Goal: Task Accomplishment & Management: Complete application form

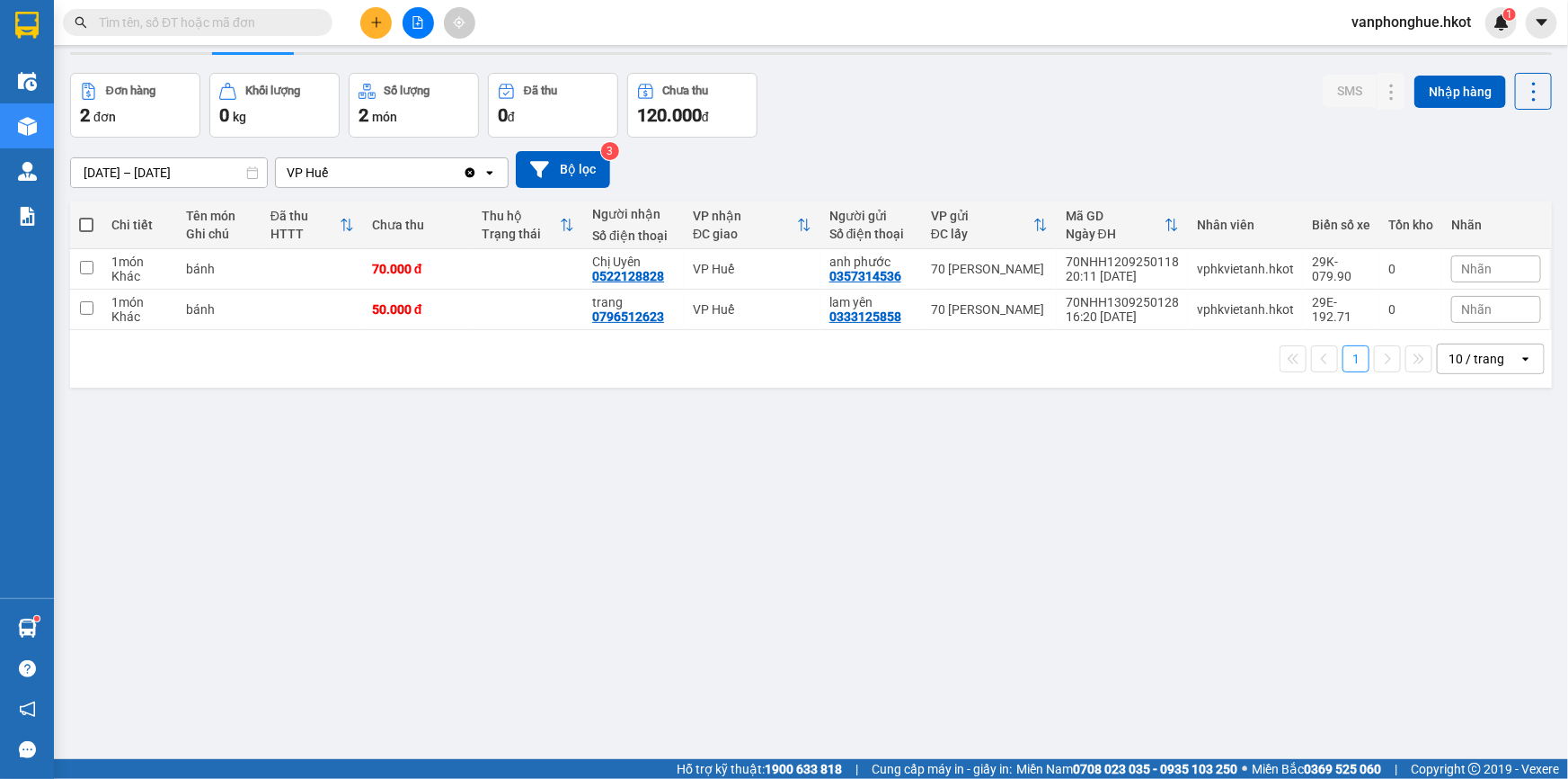
scroll to position [44, 0]
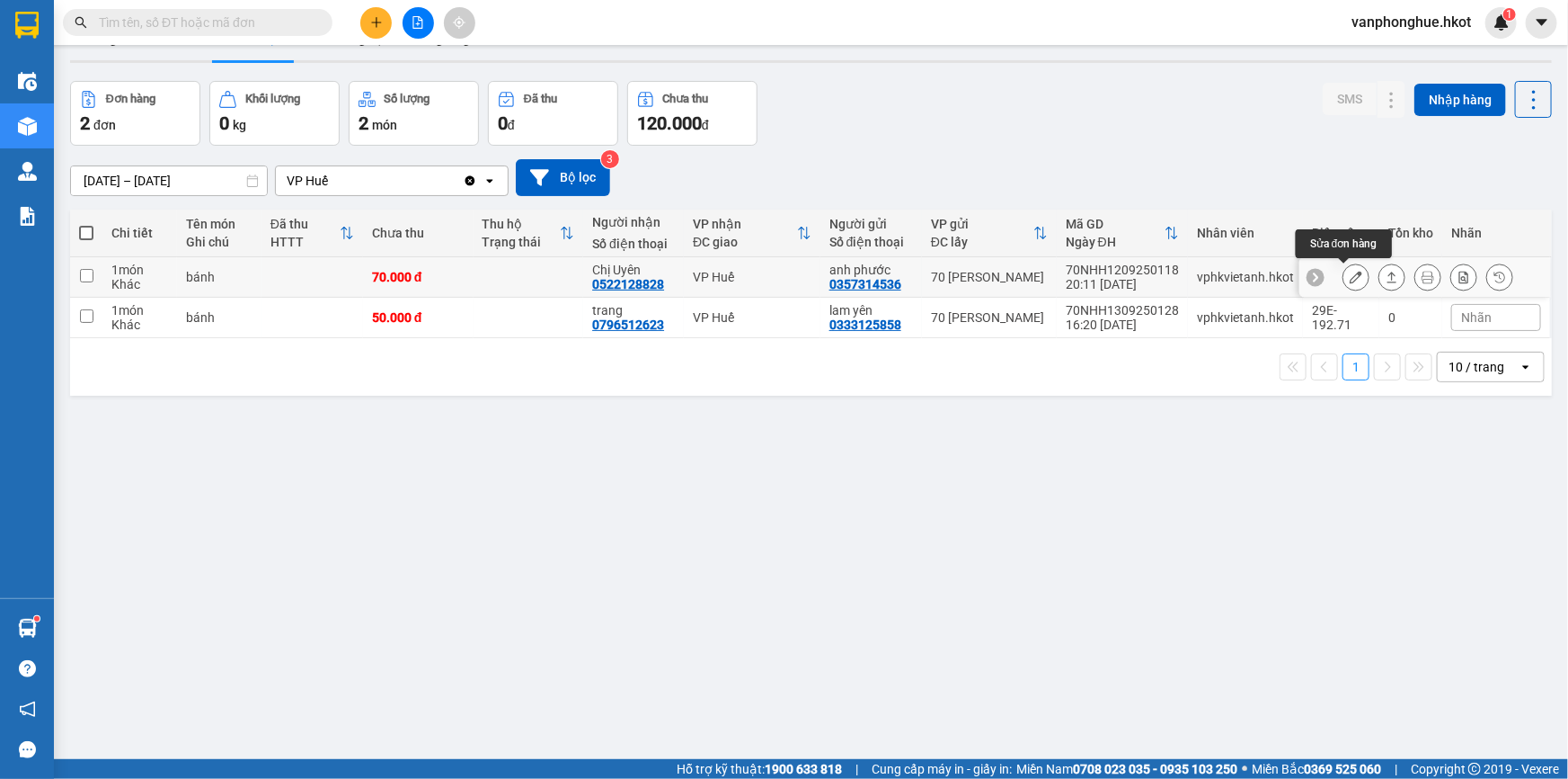
click at [1349, 274] on icon at bounding box center [1355, 276] width 13 height 13
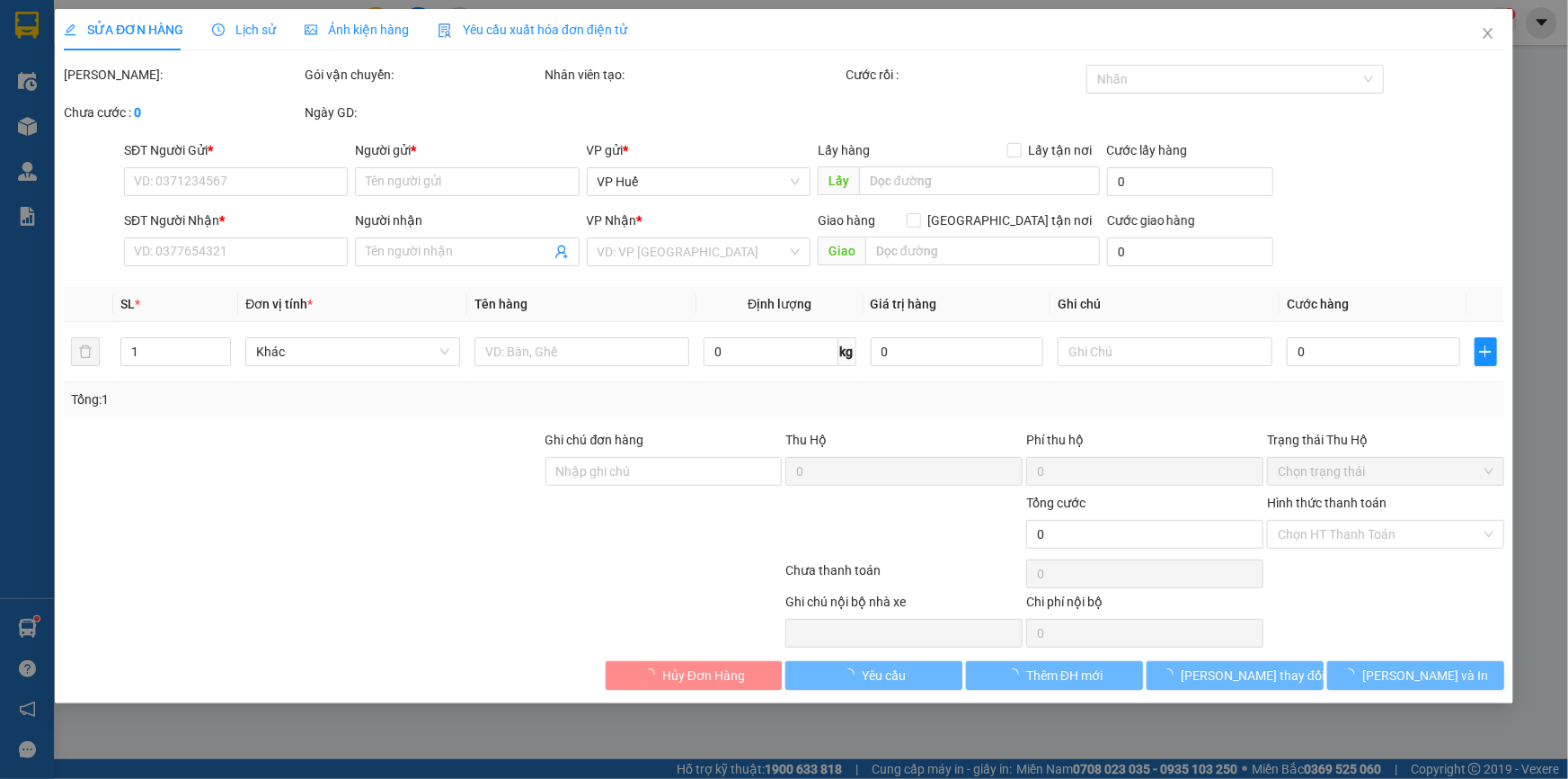
type input "0357314536"
type input "anh phước"
type input "0522128828"
type input "Chị Uyên"
type input "70.000"
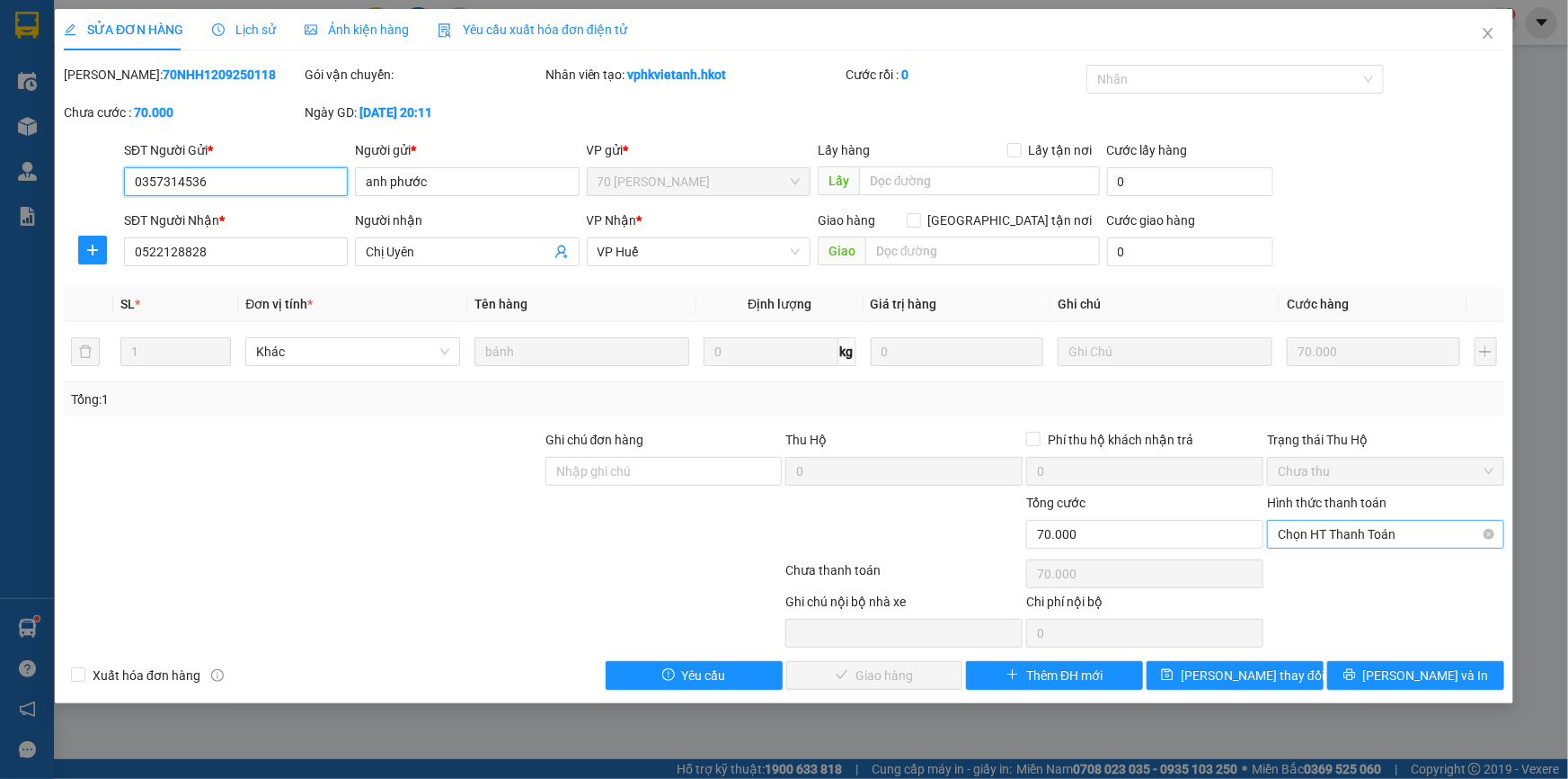
click at [1382, 529] on span "Chọn HT Thanh Toán" at bounding box center [1386, 534] width 216 height 27
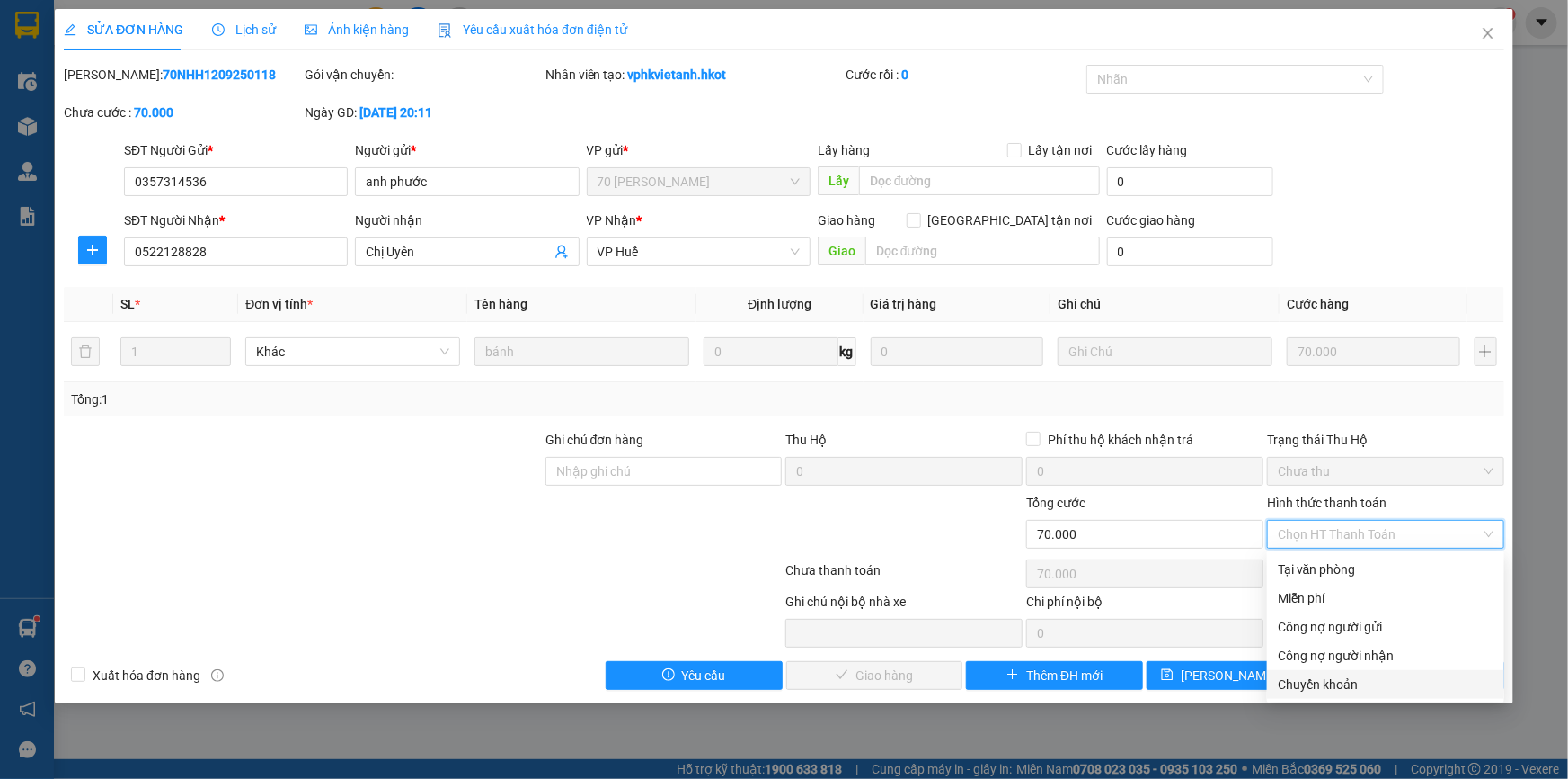
click at [1329, 682] on div "Chuyển khoản" at bounding box center [1386, 684] width 216 height 20
type input "0"
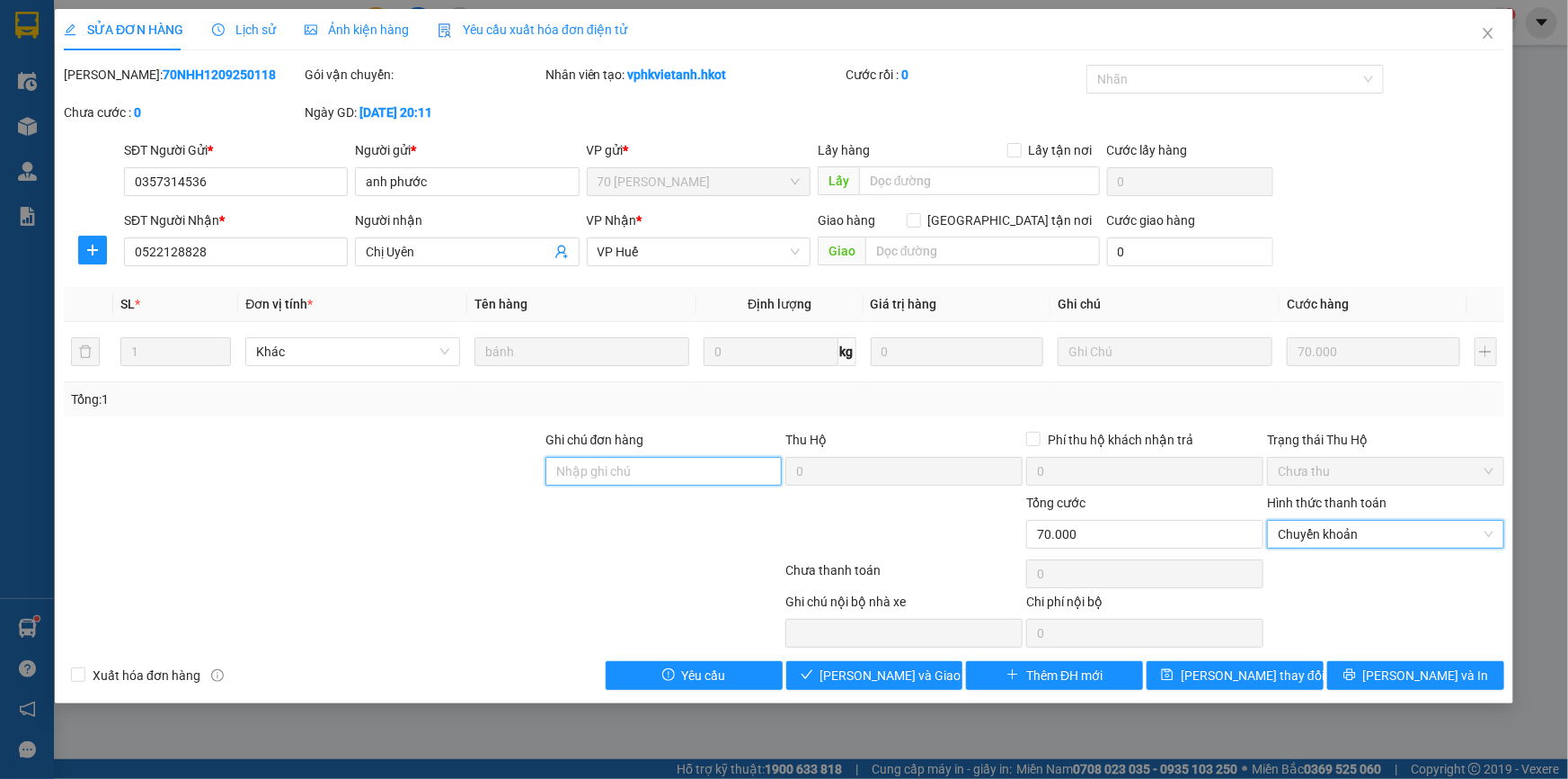
click at [712, 463] on input "Ghi chú đơn hàng" at bounding box center [663, 471] width 237 height 28
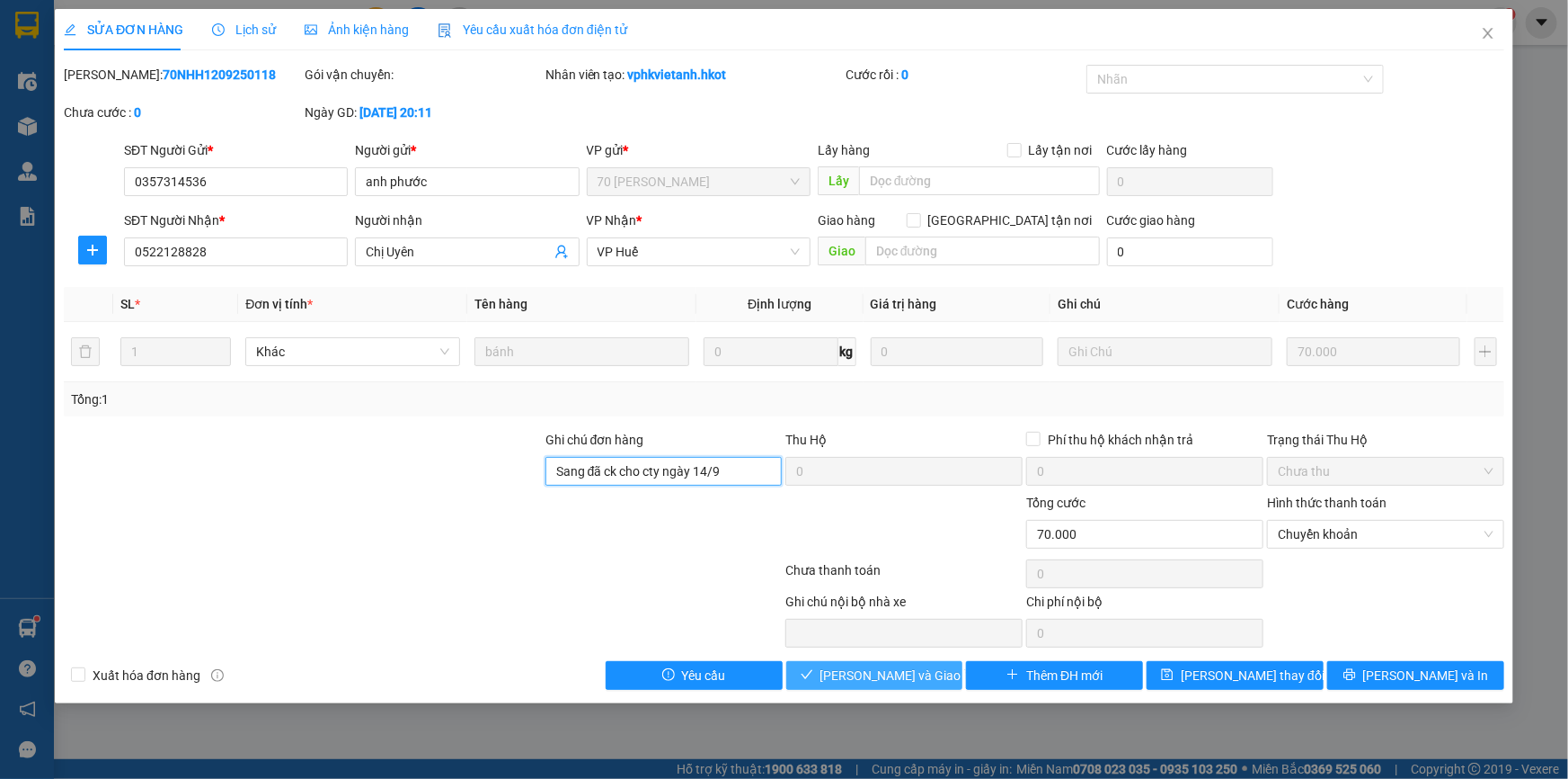
type input "Sang đã ck cho cty ngày 14/9"
click at [871, 675] on span "[PERSON_NAME] và Giao hàng" at bounding box center [906, 675] width 173 height 20
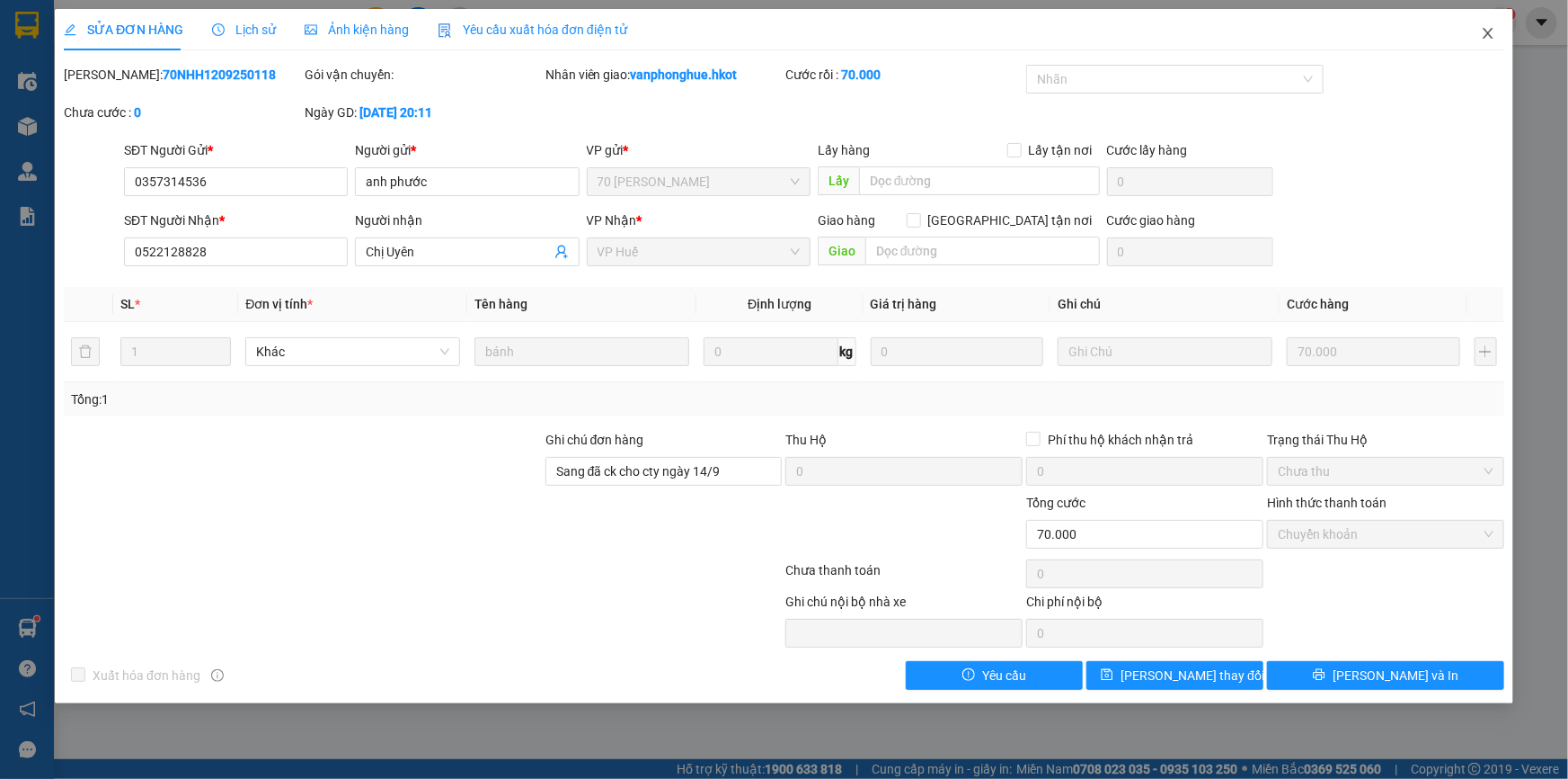
click at [1481, 35] on icon "close" at bounding box center [1488, 33] width 15 height 15
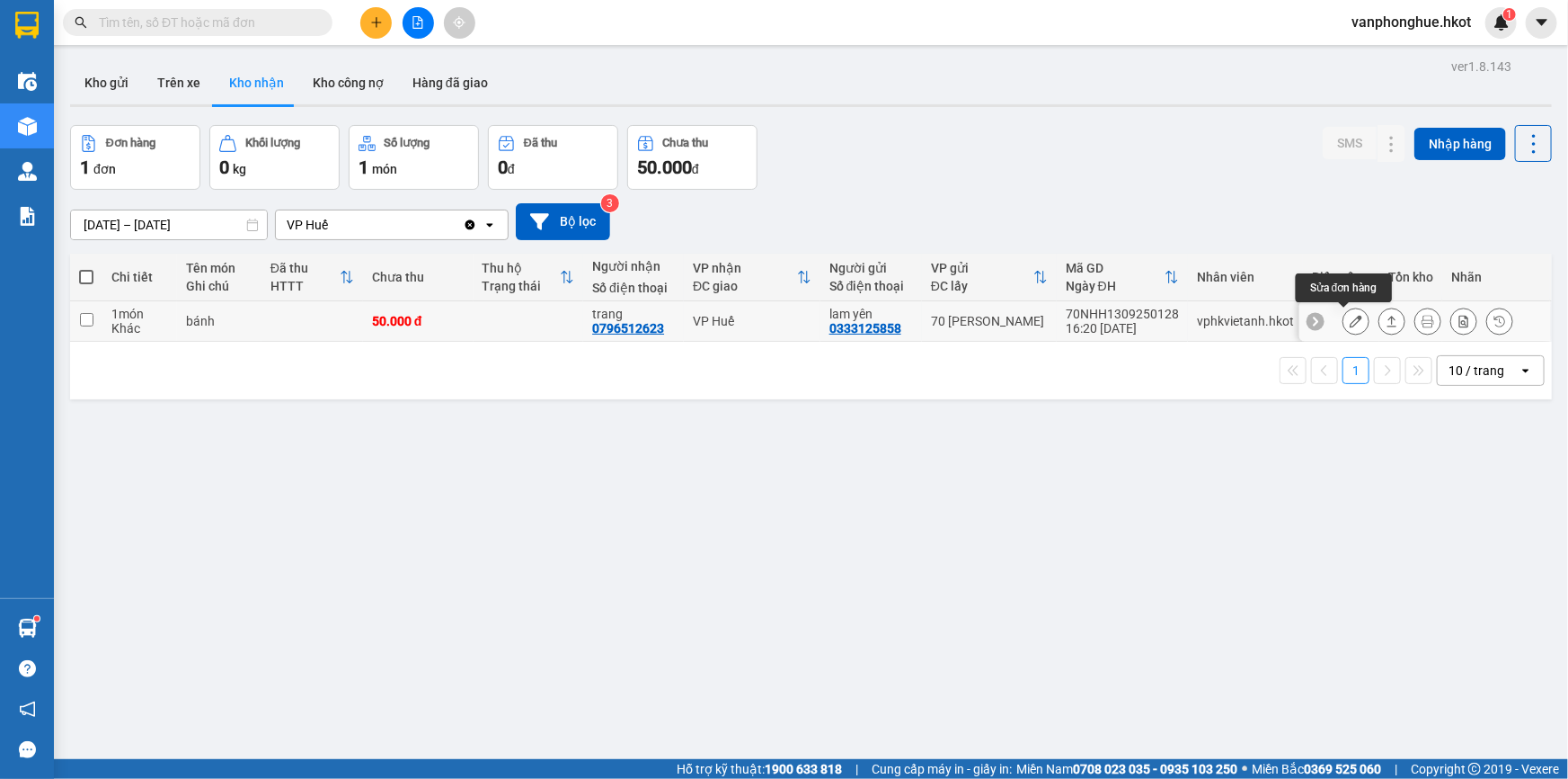
click at [1349, 317] on icon at bounding box center [1355, 320] width 13 height 13
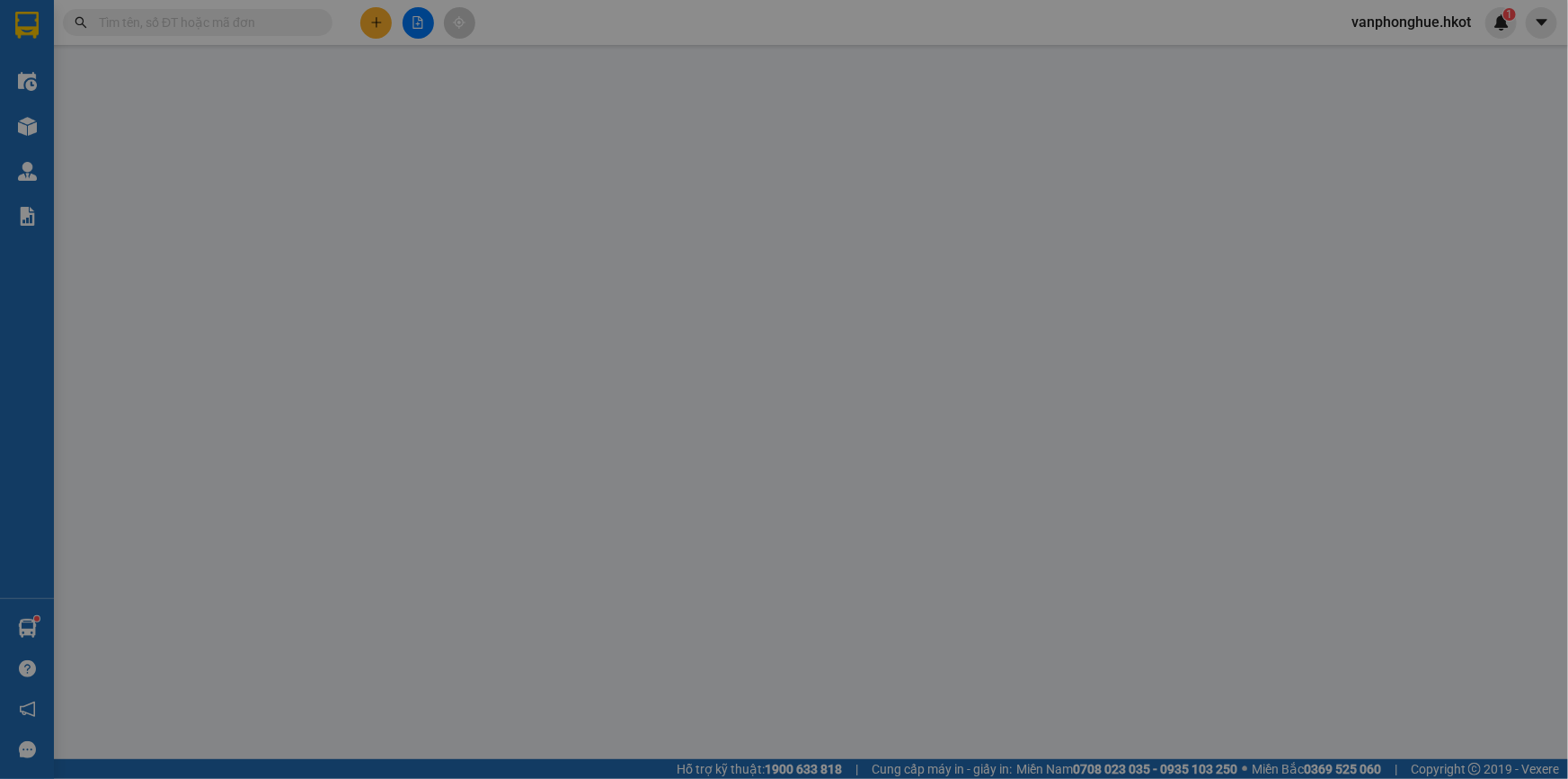
type input "0333125858"
type input "lam yên"
type input "0796512623"
type input "trang"
type input "50.000"
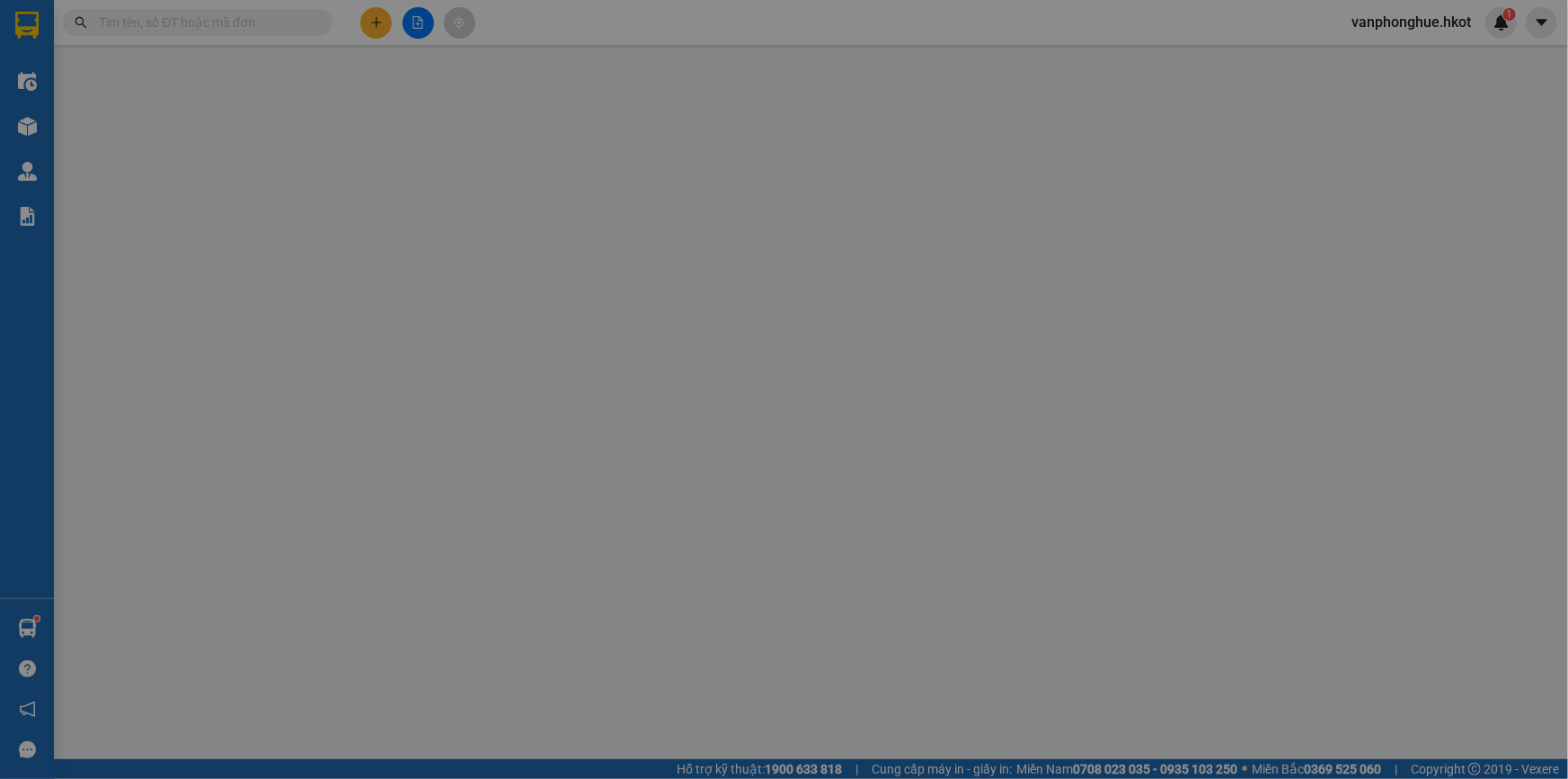
type input "50.000"
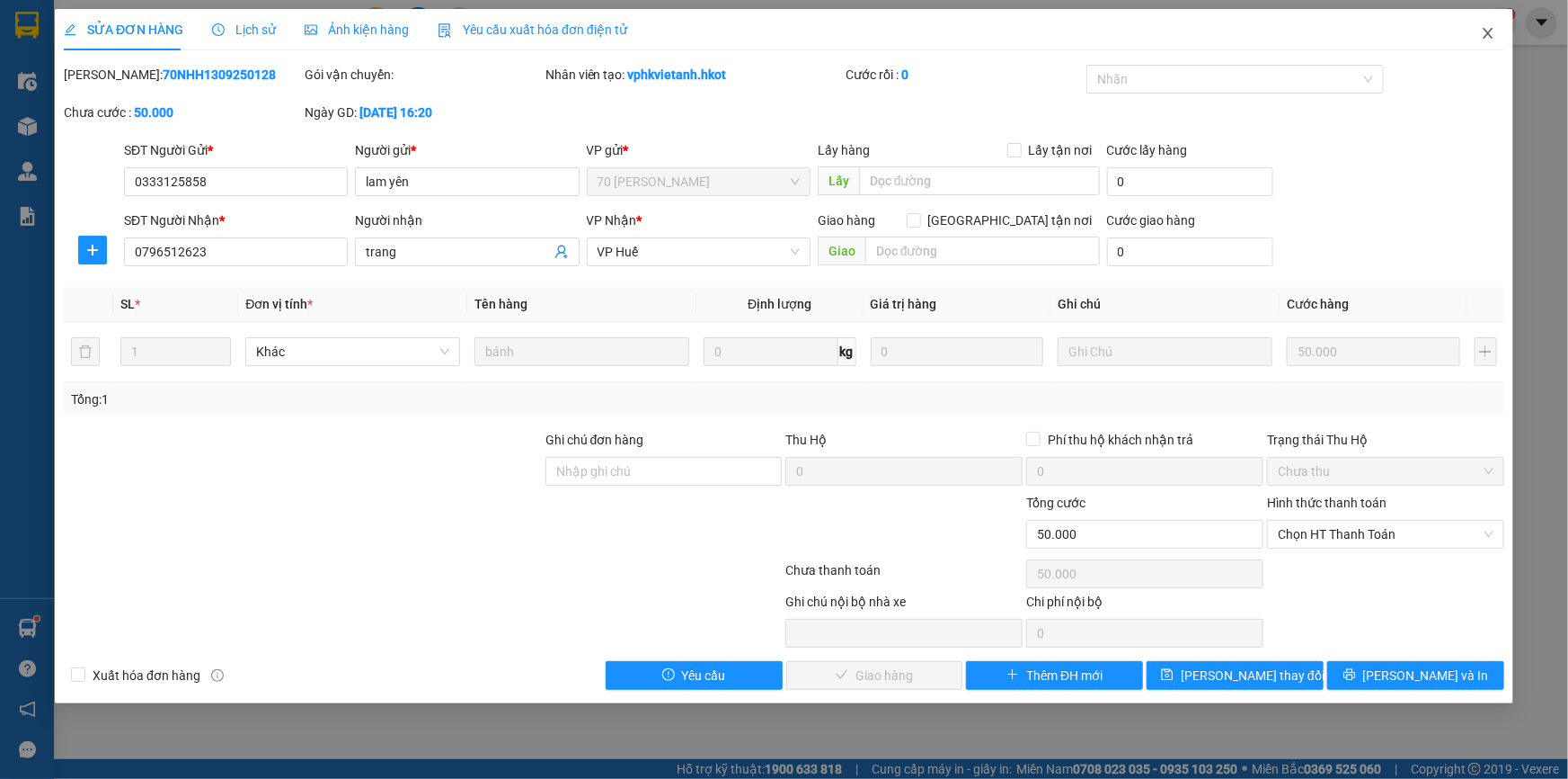
click at [1484, 30] on icon "close" at bounding box center [1488, 33] width 10 height 11
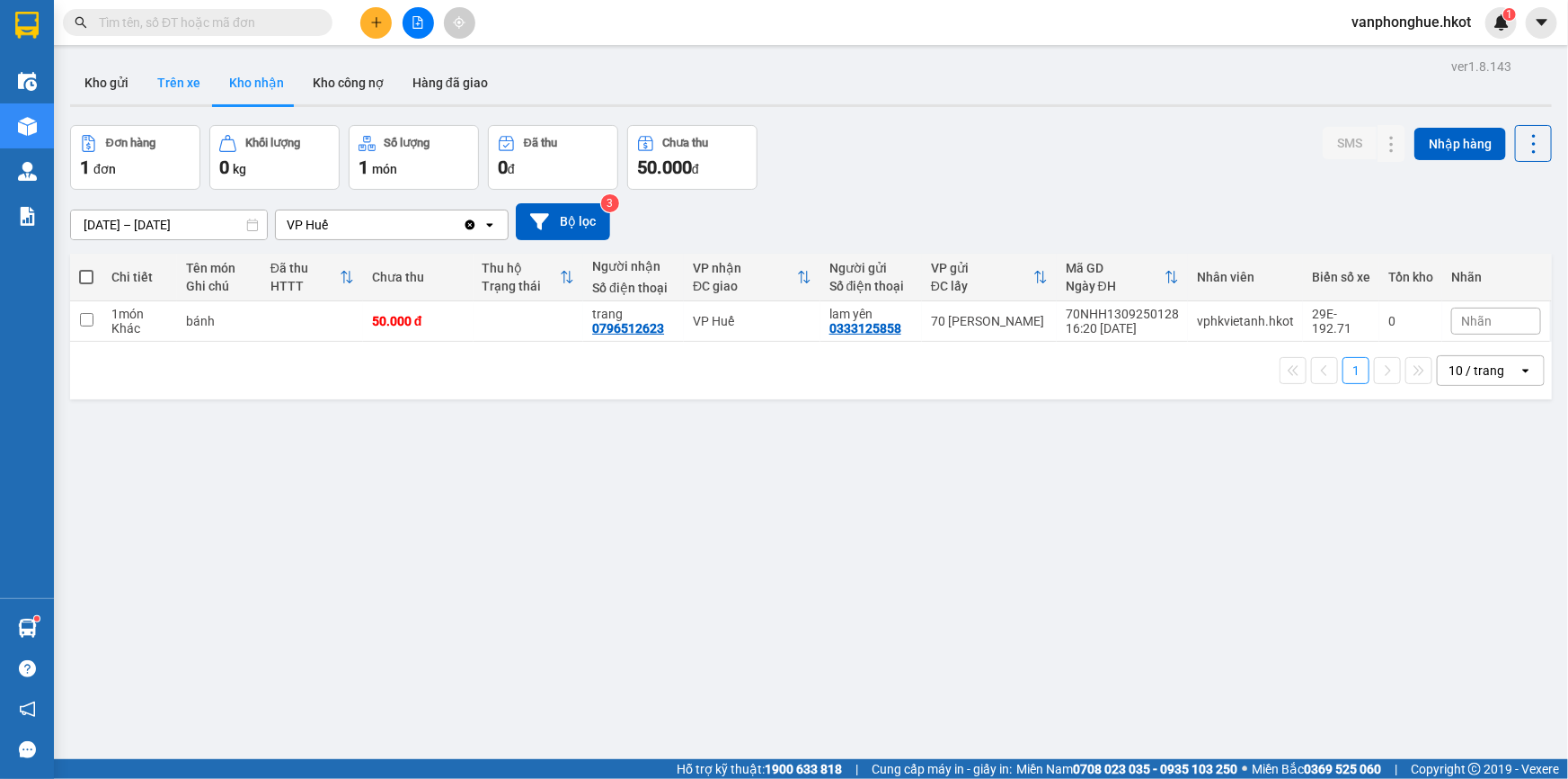
click at [181, 78] on button "Trên xe" at bounding box center [179, 83] width 72 height 43
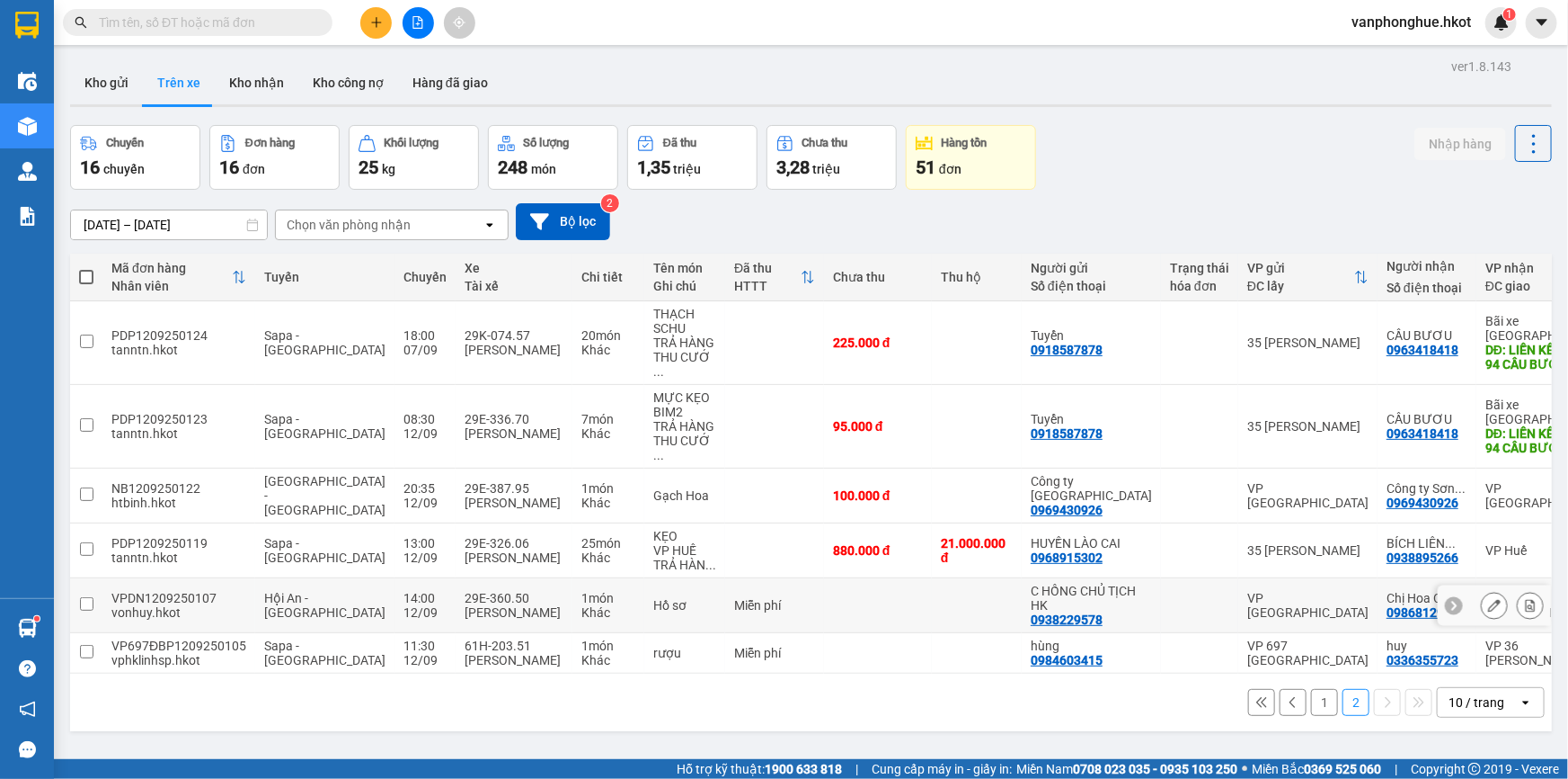
scroll to position [82, 0]
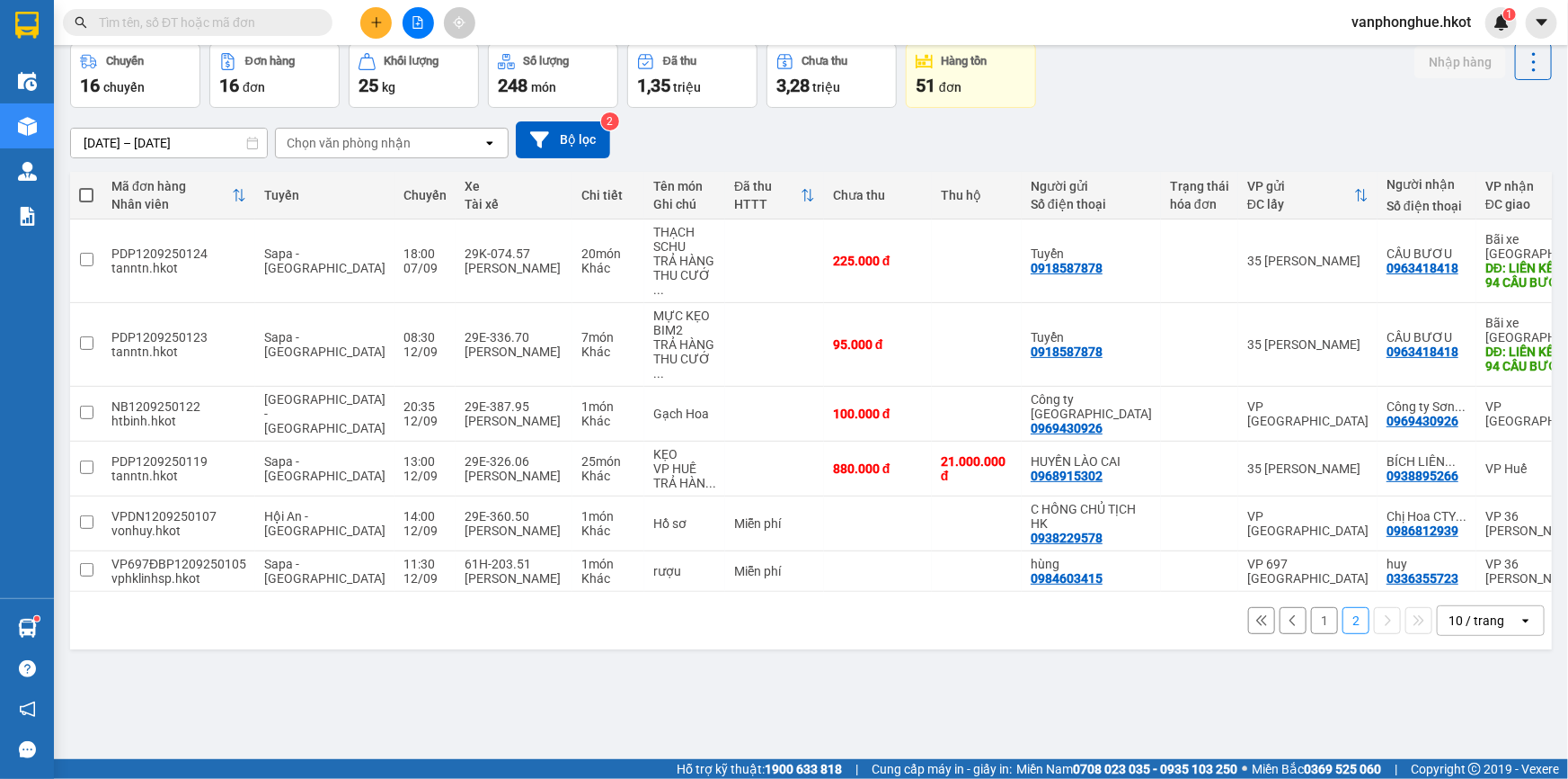
click at [1316, 607] on button "1" at bounding box center [1325, 621] width 27 height 27
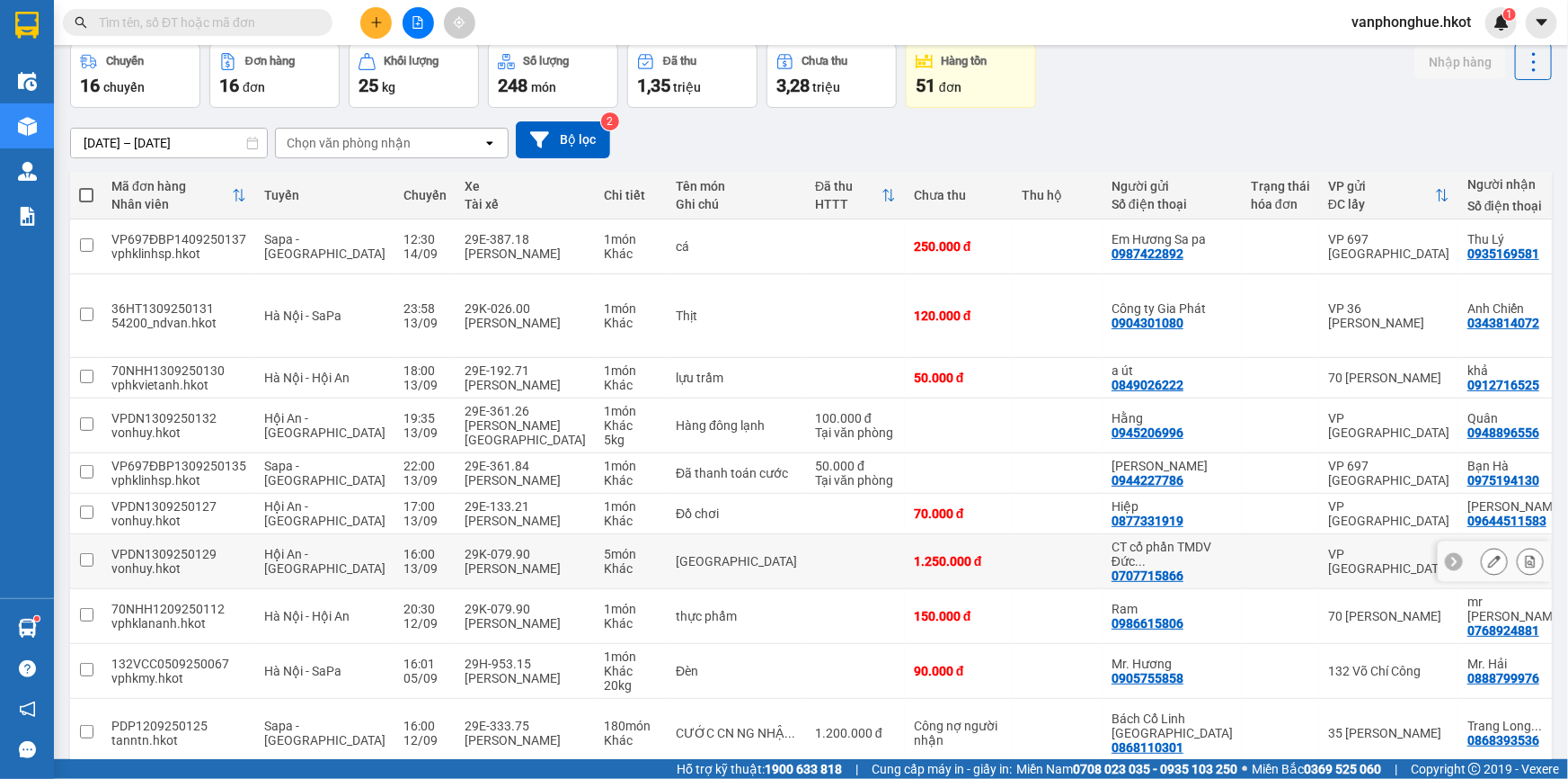
scroll to position [169, 0]
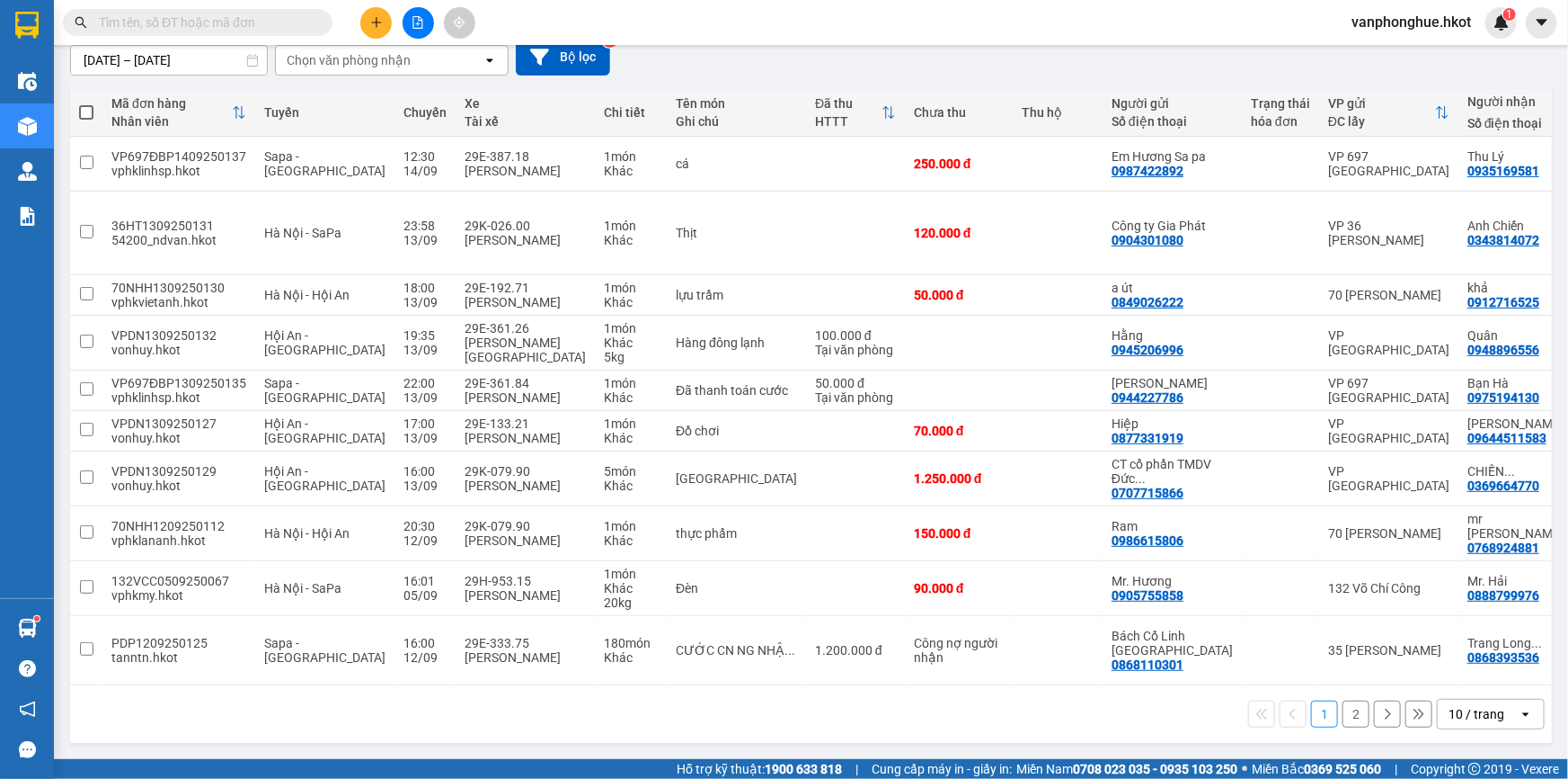
click at [1347, 717] on button "2" at bounding box center [1356, 714] width 27 height 27
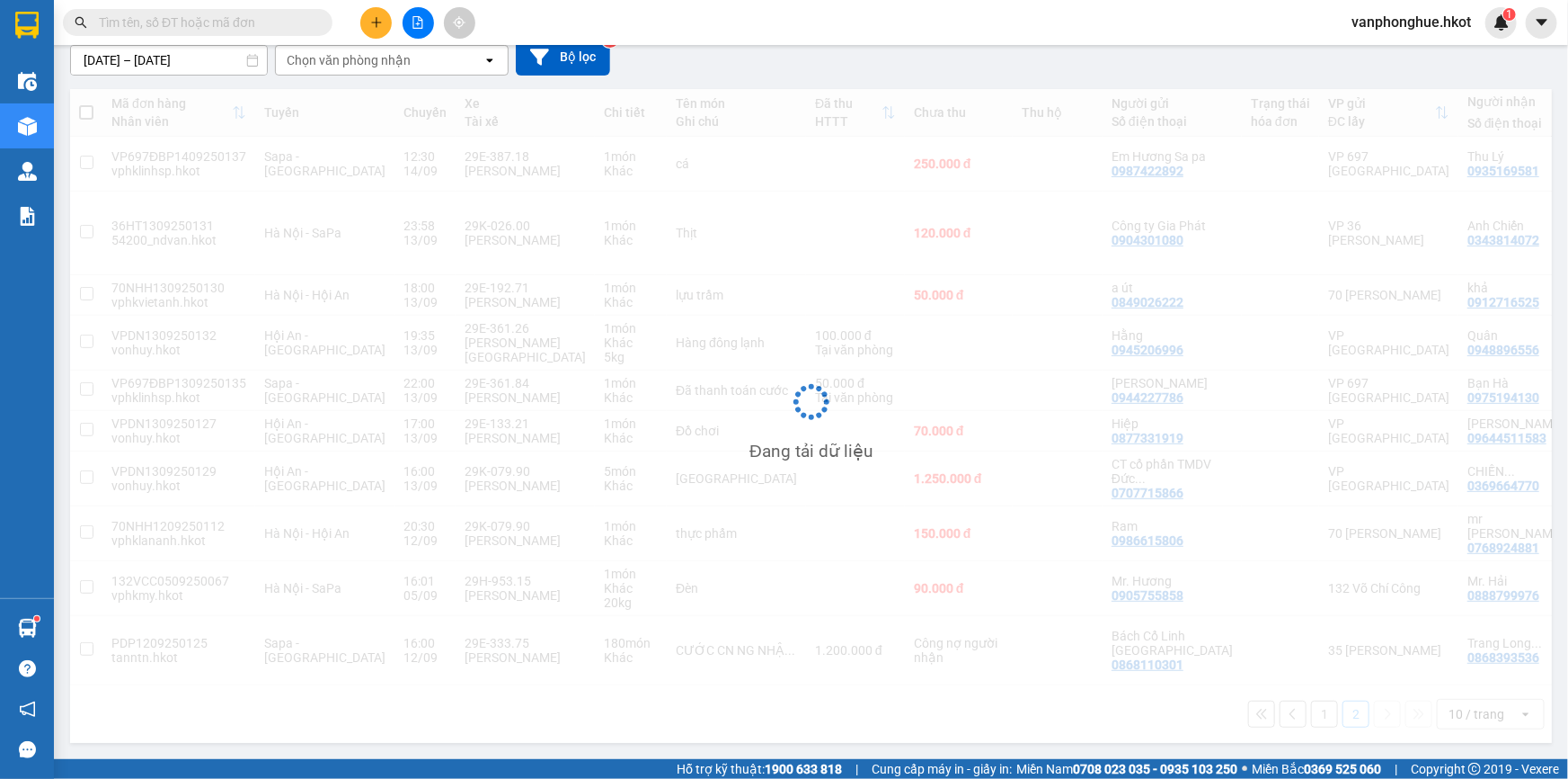
scroll to position [82, 0]
